Goal: Feedback & Contribution: Leave review/rating

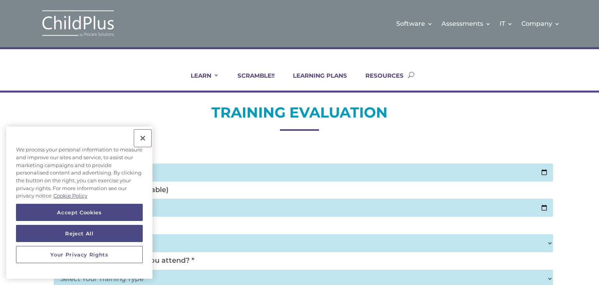
click at [143, 137] on button "Close" at bounding box center [142, 137] width 17 height 17
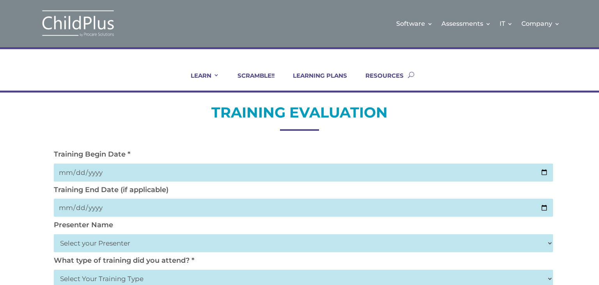
click at [60, 172] on input "date" at bounding box center [303, 172] width 499 height 18
click at [544, 172] on input "date" at bounding box center [303, 172] width 499 height 18
click at [543, 170] on input "2025-09-19" at bounding box center [303, 172] width 499 height 18
type input "2025-09-18"
click at [108, 111] on h2 "TRAINING EVALUATION" at bounding box center [299, 114] width 499 height 23
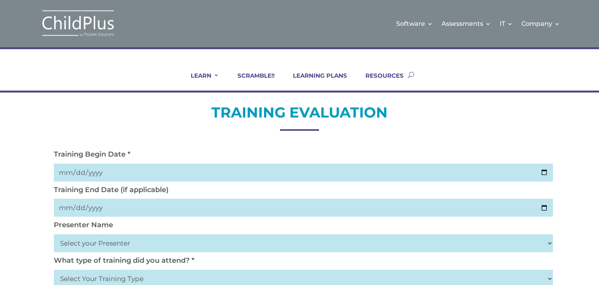
click at [101, 209] on input "date" at bounding box center [303, 207] width 499 height 18
click at [545, 207] on input "date" at bounding box center [303, 207] width 499 height 18
type input "2025-09-19"
click at [105, 245] on select "Select your Presenter Aaron Dickerson Amy Corkery Cindy Coats Danielle Hensley …" at bounding box center [303, 243] width 499 height 18
select select "Nickerson, Trecia"
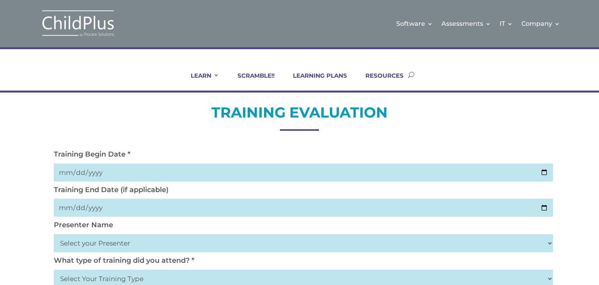
click at [54, 234] on select "Select your Presenter Aaron Dickerson Amy Corkery Cindy Coats Danielle Hensley …" at bounding box center [303, 243] width 499 height 18
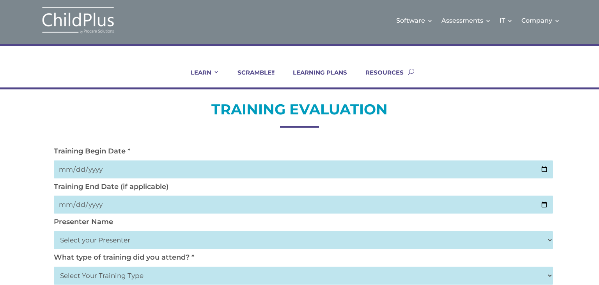
click at [137, 276] on select "Select Your Training Type On-site (at your agency) Virtual Visit Live Group Web…" at bounding box center [303, 275] width 499 height 18
click at [551, 270] on select "Select Your Training Type On-site (at your agency) Virtual Visit Live Group Web…" at bounding box center [303, 275] width 499 height 18
click at [87, 277] on select "Select Your Training Type On-site (at your agency) Virtual Visit Live Group Web…" at bounding box center [303, 275] width 499 height 18
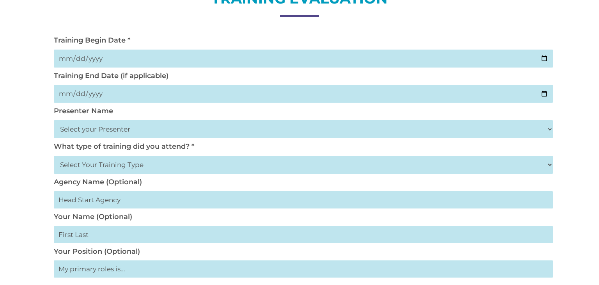
scroll to position [115, 0]
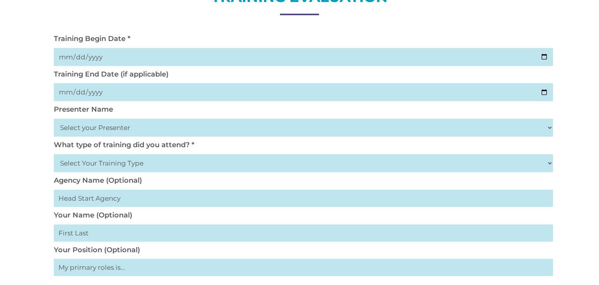
click at [131, 163] on select "Select Your Training Type On-site (at your agency) Virtual Visit Live Group Web…" at bounding box center [303, 163] width 499 height 18
select select "On-site (at your agency)"
click at [54, 154] on select "Select Your Training Type On-site (at your agency) Virtual Visit Live Group Web…" at bounding box center [303, 163] width 499 height 18
click at [112, 227] on input "text" at bounding box center [303, 232] width 499 height 17
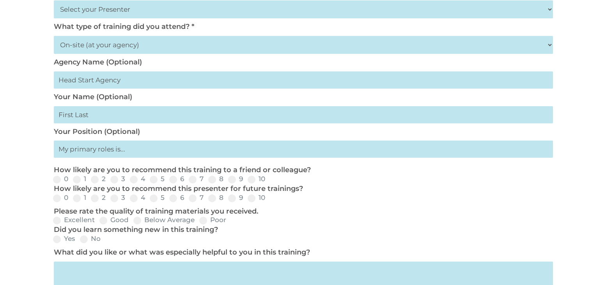
scroll to position [234, 0]
click at [69, 119] on input "text" at bounding box center [303, 114] width 499 height 17
type input "Evelyn"
click at [89, 149] on input "text" at bounding box center [303, 148] width 499 height 17
click at [63, 151] on input "text" at bounding box center [303, 148] width 499 height 17
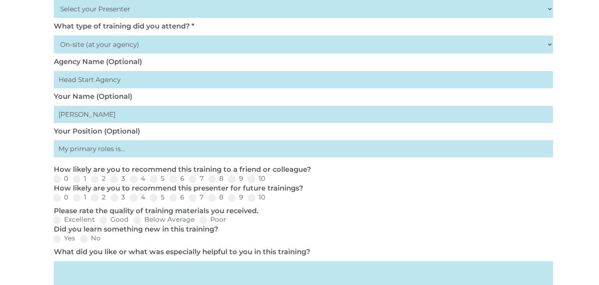
click at [131, 151] on input "text" at bounding box center [303, 148] width 499 height 17
click at [102, 154] on input "text" at bounding box center [303, 148] width 499 height 17
click at [127, 131] on label "Your Position (Optional)" at bounding box center [97, 131] width 86 height 9
click at [127, 154] on input "text" at bounding box center [303, 148] width 499 height 17
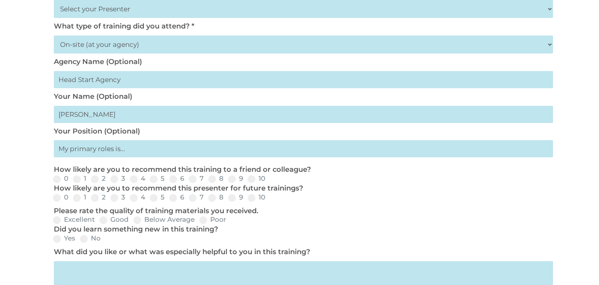
click at [127, 154] on input "text" at bounding box center [303, 148] width 499 height 17
click at [252, 183] on span at bounding box center [252, 179] width 8 height 8
click at [269, 183] on input "10" at bounding box center [271, 181] width 5 height 5
radio input "true"
click at [253, 199] on span at bounding box center [252, 198] width 8 height 8
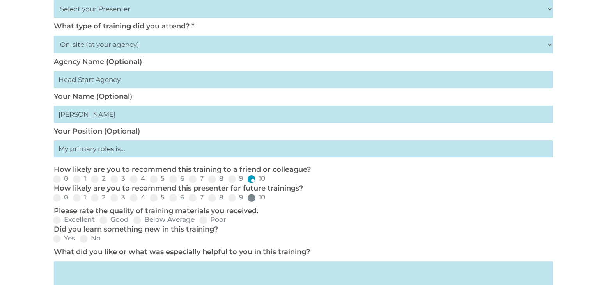
click at [269, 199] on input "10" at bounding box center [271, 200] width 5 height 5
radio input "true"
click at [102, 223] on span at bounding box center [103, 220] width 8 height 8
click at [133, 223] on input "Good" at bounding box center [135, 222] width 5 height 5
radio input "true"
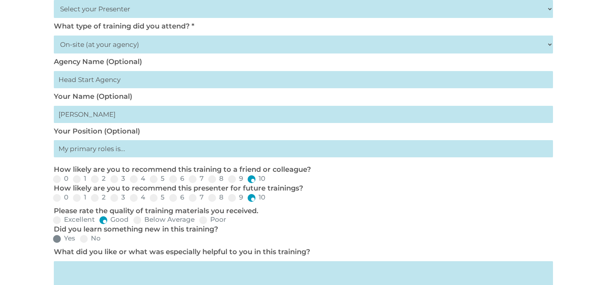
click at [58, 237] on span at bounding box center [57, 239] width 8 height 8
click at [79, 239] on input "Yes" at bounding box center [81, 241] width 5 height 5
radio input "true"
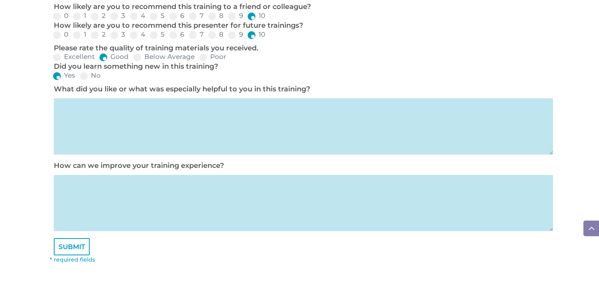
scroll to position [397, 0]
click at [80, 107] on textarea at bounding box center [303, 126] width 499 height 56
click at [103, 103] on textarea "Presenter wabs very knowledgable a" at bounding box center [303, 126] width 499 height 56
click at [117, 108] on textarea "Presenter wabout her presentations very knowledgable a" at bounding box center [303, 126] width 499 height 56
click at [117, 107] on textarea "Presenter wabout her presentations very knowledgable a" at bounding box center [303, 126] width 499 height 56
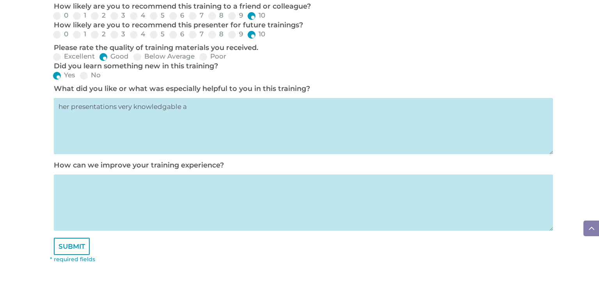
click at [201, 103] on textarea "her presentations very knowledgable a" at bounding box center [303, 126] width 499 height 56
type textarea "h"
type textarea "v"
type textarea "K"
type textarea "Presented information very well"
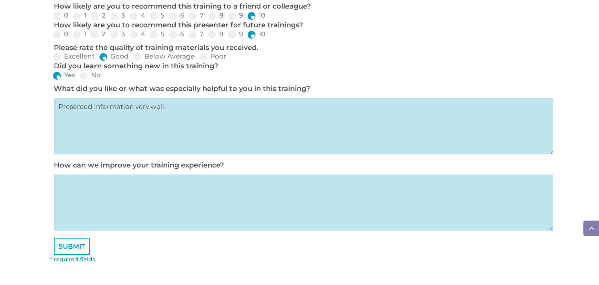
click at [83, 190] on textarea at bounding box center [303, 202] width 499 height 56
type textarea "I was very satisfield"
click at [71, 249] on input "SUBMIT" at bounding box center [72, 245] width 36 height 17
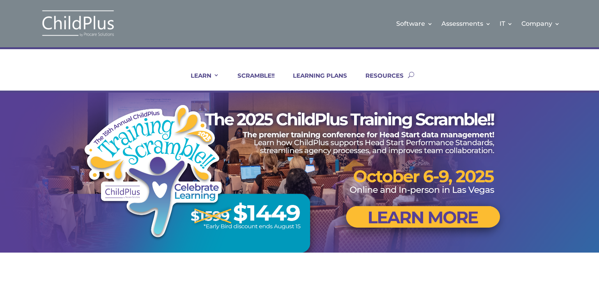
drag, startPoint x: 0, startPoint y: 0, endPoint x: 73, endPoint y: 256, distance: 266.5
